Goal: Task Accomplishment & Management: Manage account settings

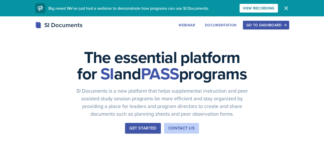
click at [291, 12] on button "Dismiss" at bounding box center [286, 8] width 10 height 10
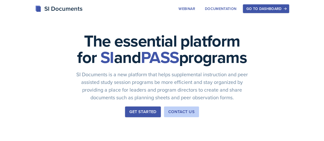
click at [286, 8] on div "Go to Dashboard" at bounding box center [265, 9] width 39 height 4
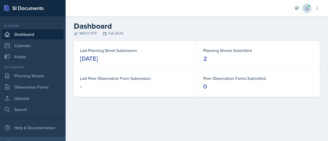
click at [307, 9] on icon at bounding box center [306, 8] width 3 height 4
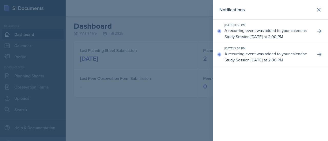
click at [193, 97] on div at bounding box center [164, 70] width 328 height 141
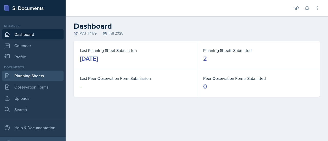
click at [43, 78] on link "Planning Sheets" at bounding box center [32, 76] width 61 height 10
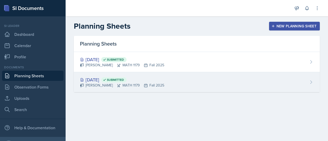
click at [125, 82] on span "Submitted" at bounding box center [113, 79] width 25 height 5
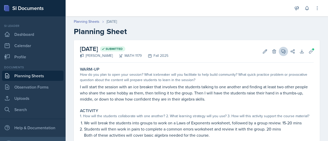
click at [282, 51] on icon at bounding box center [284, 52] width 4 height 4
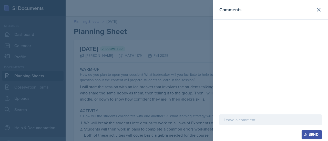
click at [195, 83] on div at bounding box center [164, 70] width 328 height 141
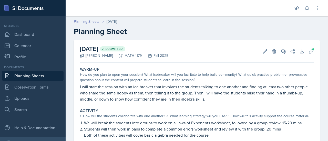
click at [32, 75] on link "Planning Sheets" at bounding box center [32, 76] width 61 height 10
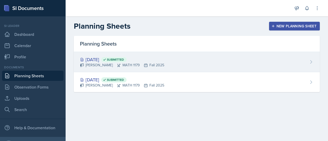
click at [129, 65] on div "[PERSON_NAME] MATH 1179 Fall 2025" at bounding box center [122, 65] width 84 height 5
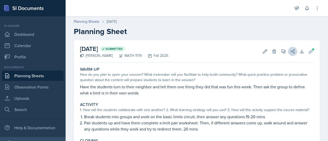
click at [288, 50] on button "Share" at bounding box center [292, 51] width 9 height 9
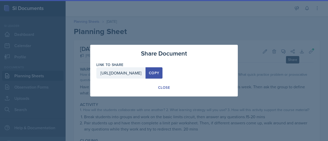
click at [278, 26] on div at bounding box center [164, 70] width 328 height 141
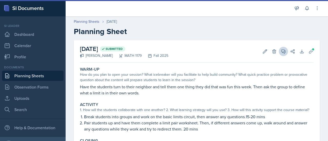
click at [279, 55] on button "View Comments" at bounding box center [283, 51] width 9 height 9
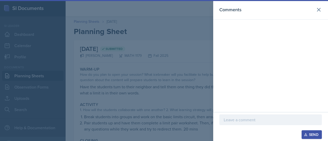
click at [169, 62] on div at bounding box center [164, 70] width 328 height 141
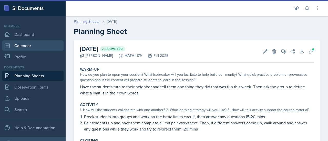
click at [44, 43] on link "Calendar" at bounding box center [32, 45] width 61 height 10
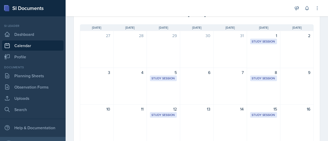
scroll to position [35, 0]
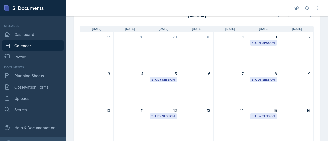
click at [314, 102] on div "[DATE] Sun [DATE] Mon [DATE] Tue [DATE] Wed [DATE] Thu [DATE] Fri [DATE] Sat 27…" at bounding box center [197, 138] width 246 height 239
